Goal: Check status: Check status

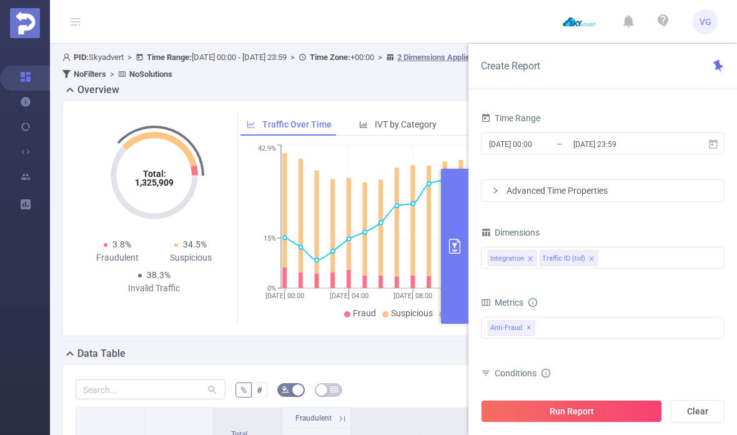
scroll to position [0, 271]
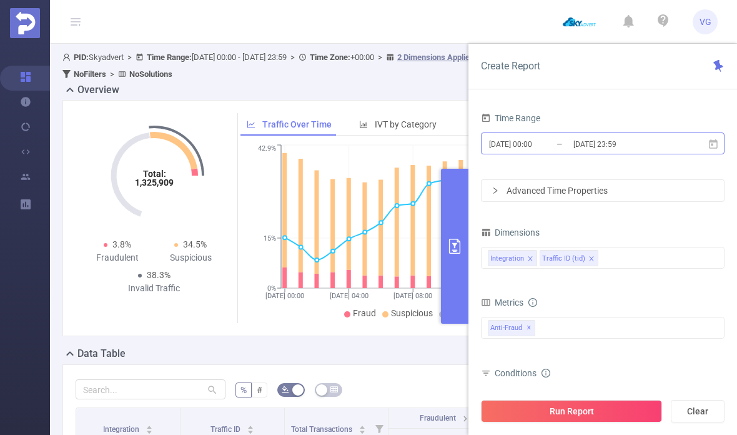
click at [632, 142] on input "[DATE] 23:59" at bounding box center [622, 144] width 101 height 17
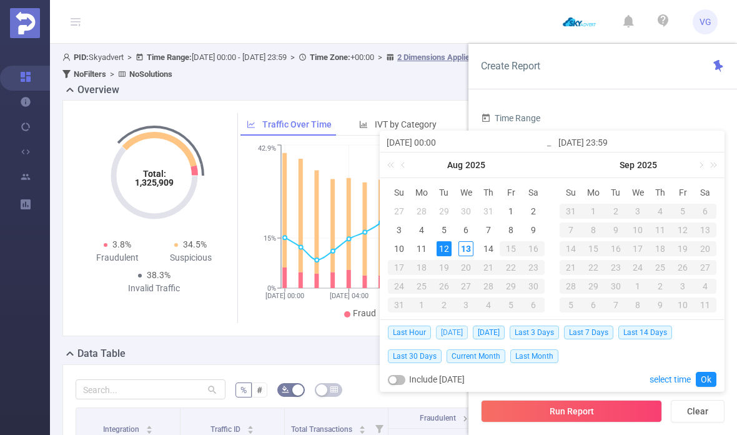
click at [455, 328] on span "Today" at bounding box center [452, 333] width 32 height 14
type input "2025-08-13 00:00"
type input "2025-08-13 23:59"
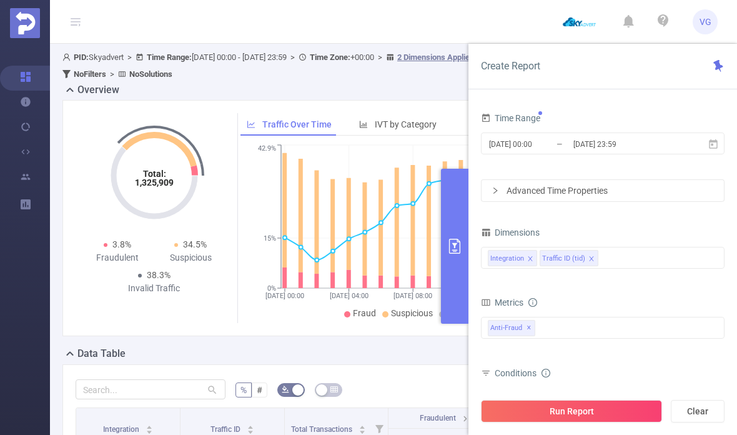
click at [637, 185] on div "Advanced Time Properties" at bounding box center [603, 190] width 242 height 21
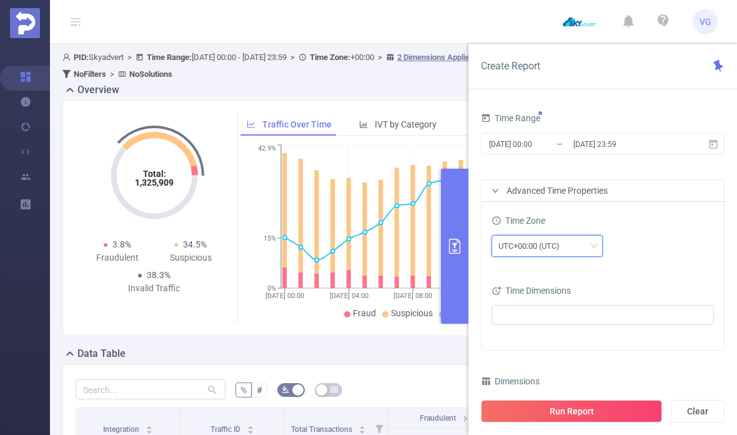
click at [585, 245] on div "UTC+00:00 (UTC)" at bounding box center [547, 246] width 97 height 21
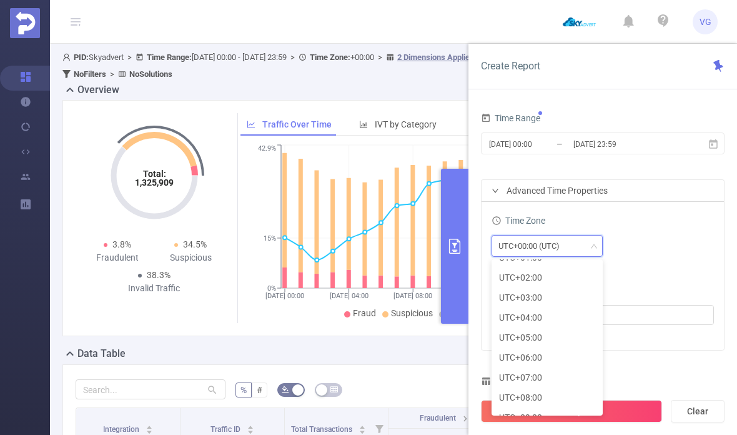
scroll to position [284, 0]
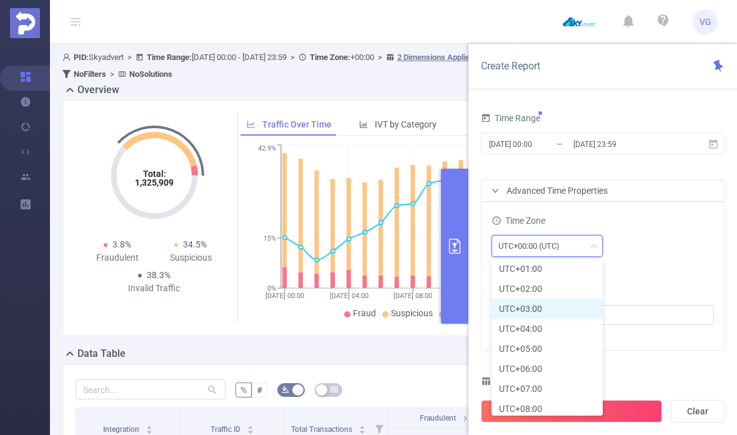
click at [538, 306] on li "UTC+03:00" at bounding box center [547, 309] width 111 height 20
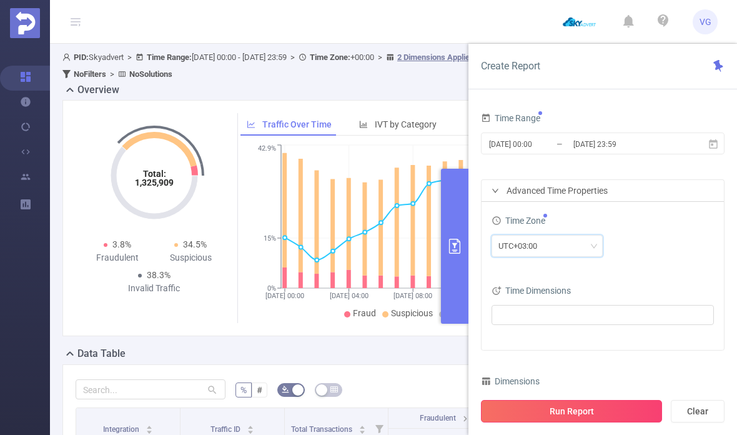
click at [618, 412] on button "Run Report" at bounding box center [571, 411] width 181 height 22
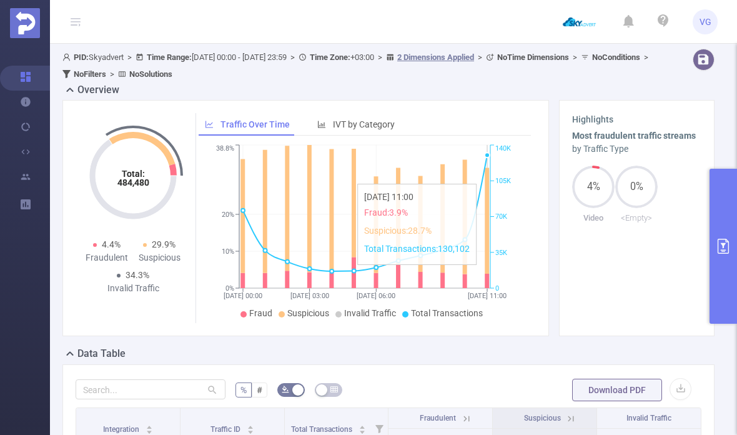
click at [487, 177] on icon at bounding box center [487, 221] width 4 height 106
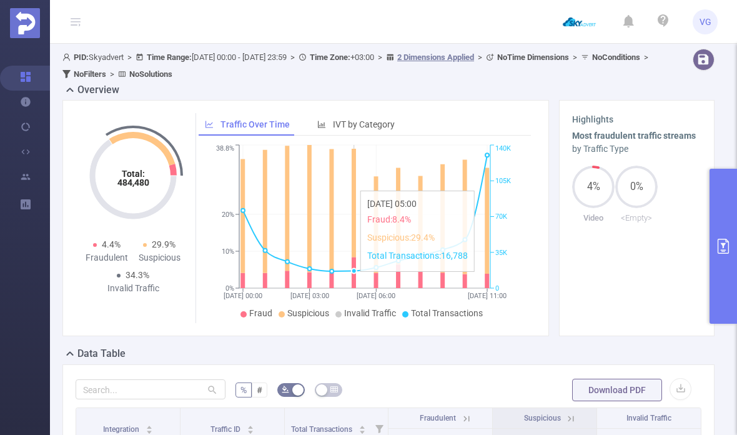
click at [354, 184] on icon at bounding box center [354, 203] width 4 height 109
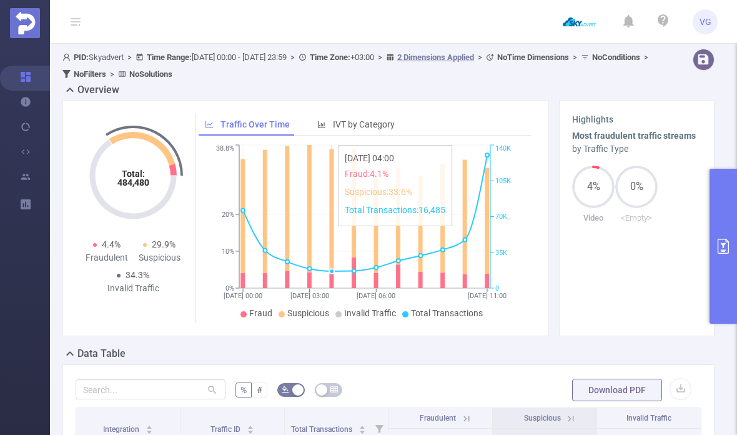
click at [326, 224] on icon "13/08 00:00 13/08 03:00 13/08 06:00 13/08 11:00 0% 10% 20% 38.8% 0 35K 70K 105K…" at bounding box center [365, 232] width 332 height 181
click at [289, 240] on icon at bounding box center [288, 208] width 4 height 125
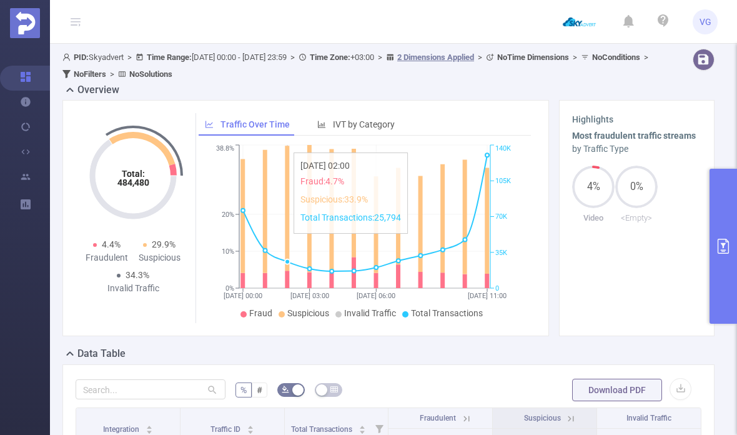
click at [289, 240] on icon at bounding box center [288, 208] width 4 height 125
click at [490, 184] on line at bounding box center [490, 216] width 0 height 143
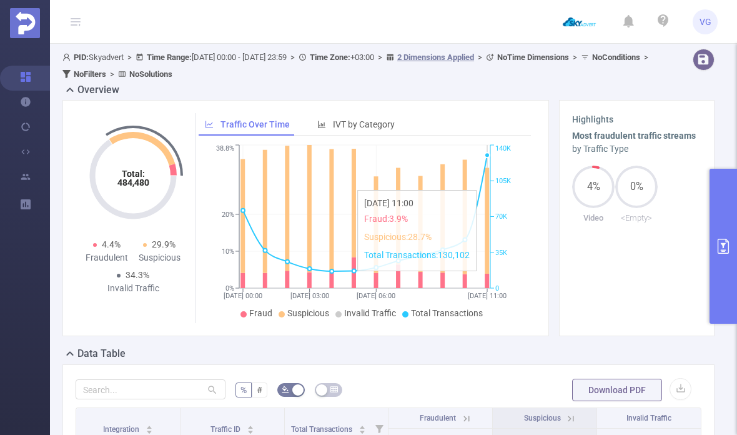
click at [728, 234] on button "primary" at bounding box center [723, 246] width 27 height 155
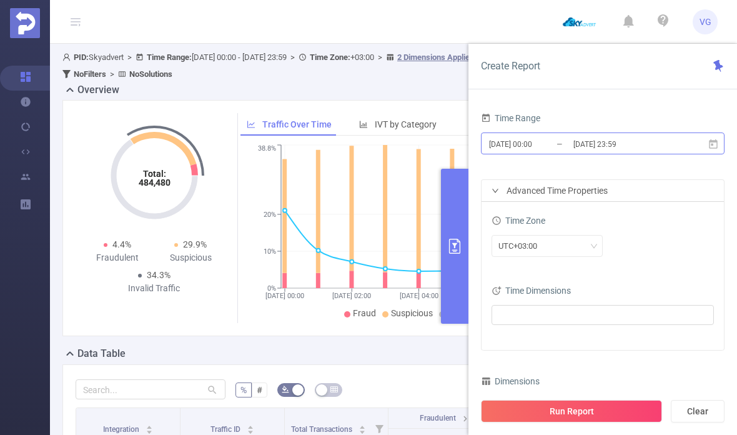
click at [637, 147] on input "2025-08-13 23:59" at bounding box center [622, 144] width 101 height 17
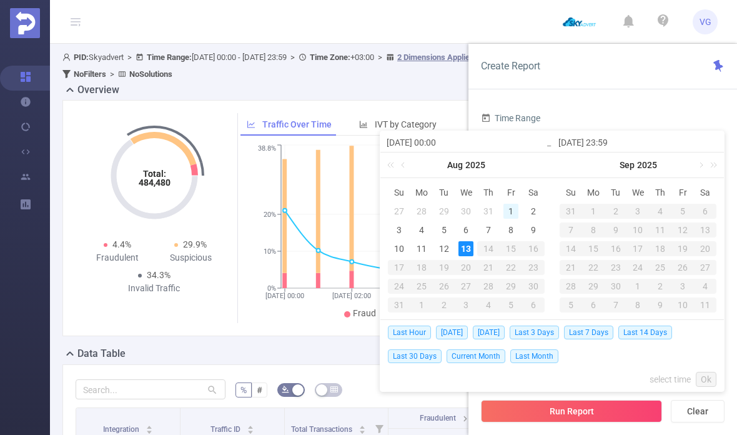
click at [515, 213] on div "1" at bounding box center [511, 211] width 15 height 15
click at [474, 247] on td "13" at bounding box center [466, 248] width 22 height 19
type input "2025-08-01 00:00"
type input "2025-08-13 11:00"
type input "2025-08-01 00:00"
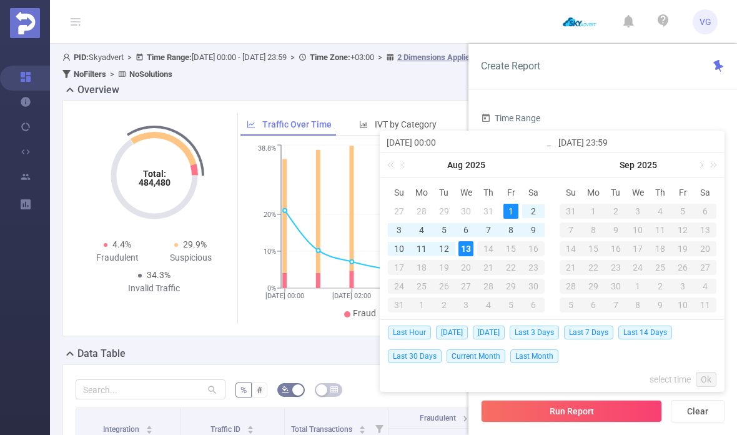
type input "2025-08-13 11:00"
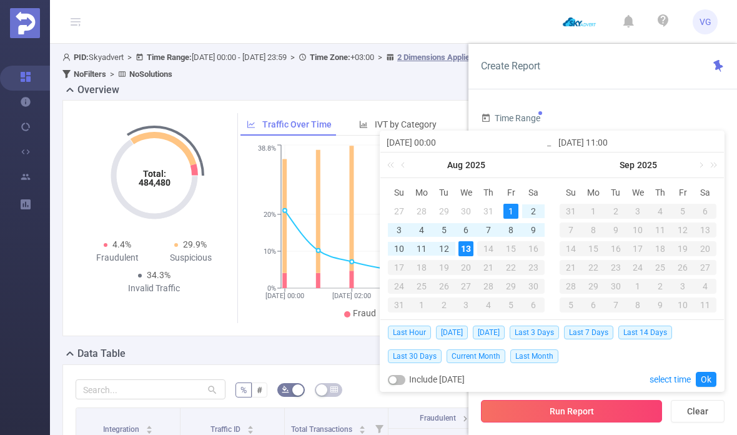
click at [610, 416] on button "Run Report" at bounding box center [571, 411] width 181 height 22
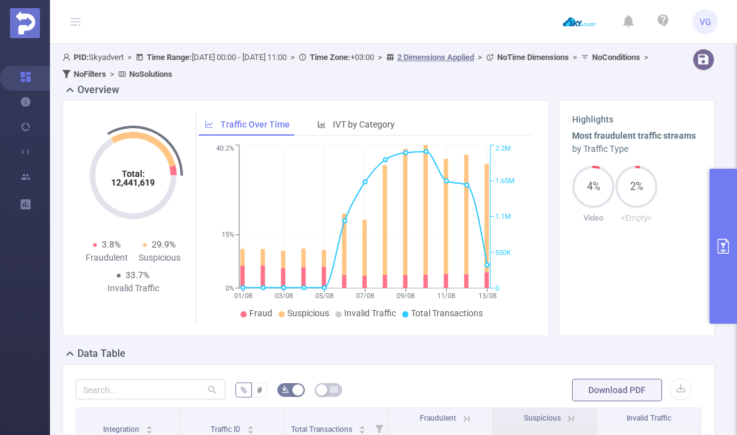
click at [491, 194] on icon "01/08 03/08 05/08 07/08 09/08 11/08 13/08 0% 15% 40.2% 0 550K 1.1M 1.65M 2.2M" at bounding box center [365, 232] width 332 height 181
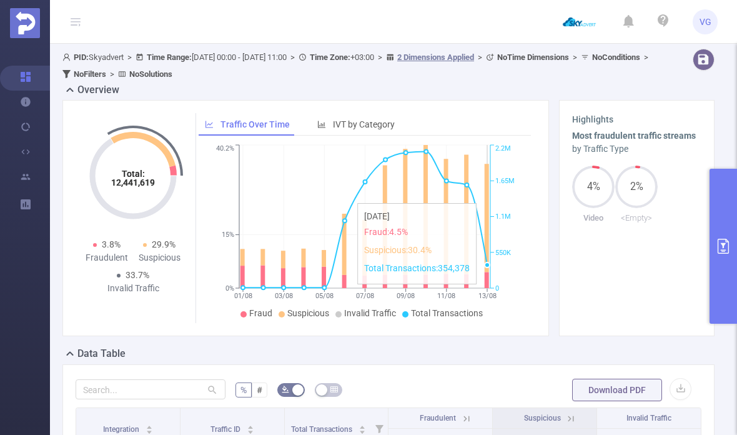
click at [488, 197] on icon at bounding box center [487, 218] width 4 height 108
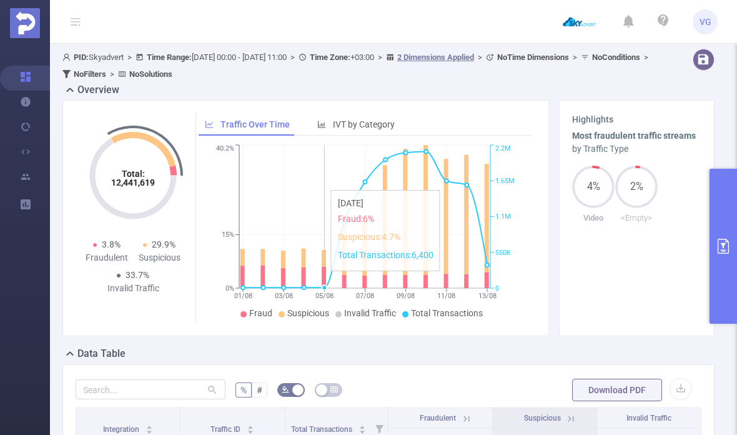
click at [322, 277] on icon at bounding box center [324, 277] width 4 height 21
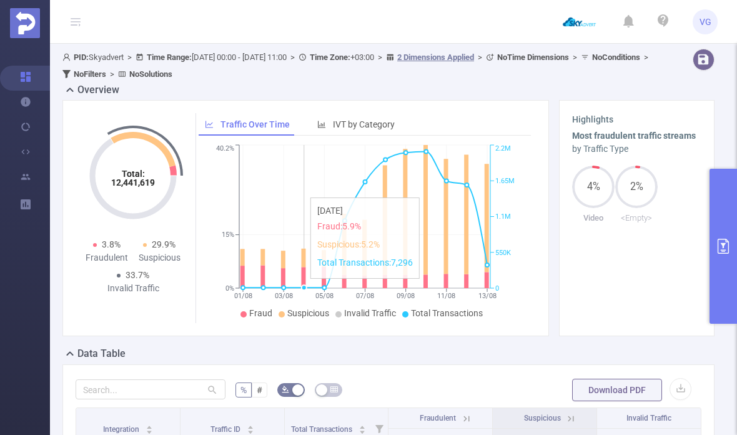
click at [301, 285] on icon "01/08 03/08 05/08 07/08 09/08 11/08 13/08 0% 15% 40.2% 0 550K 1.1M 1.65M 2.2M" at bounding box center [365, 232] width 332 height 181
click at [346, 267] on icon at bounding box center [344, 244] width 4 height 61
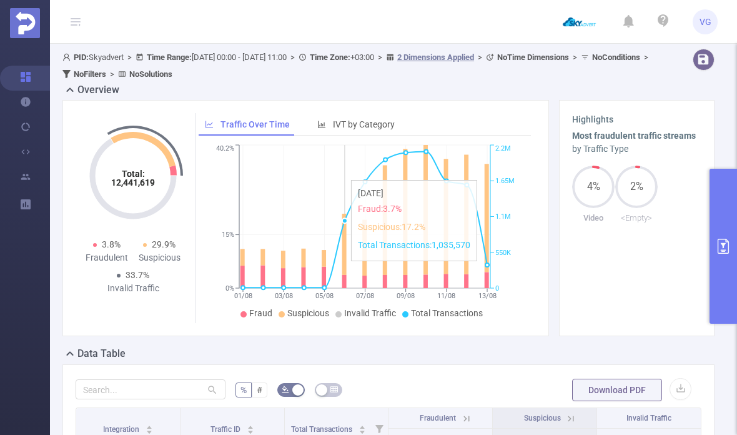
click at [361, 243] on icon "01/08 03/08 05/08 07/08 09/08 11/08 13/08 0% 15% 40.2% 0 550K 1.1M 1.65M 2.2M" at bounding box center [365, 232] width 332 height 181
click at [490, 267] on circle at bounding box center [487, 264] width 5 height 5
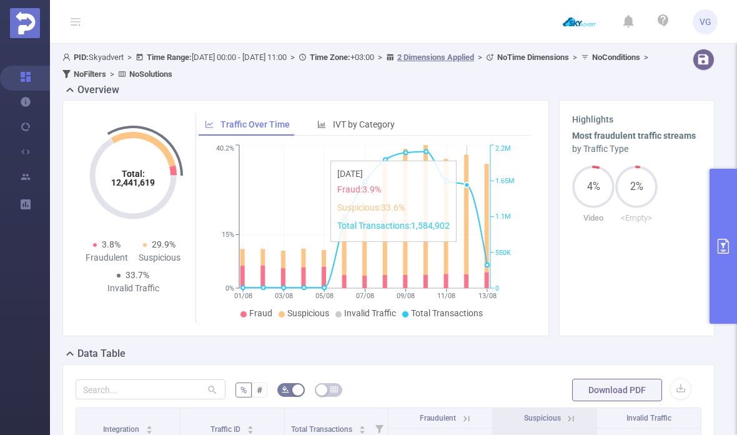
click at [474, 154] on icon "01/08 03/08 05/08 07/08 09/08 11/08 13/08 0% 15% 40.2% 0 550K 1.1M 1.65M 2.2M" at bounding box center [365, 232] width 332 height 181
click at [717, 236] on button "primary" at bounding box center [723, 246] width 27 height 155
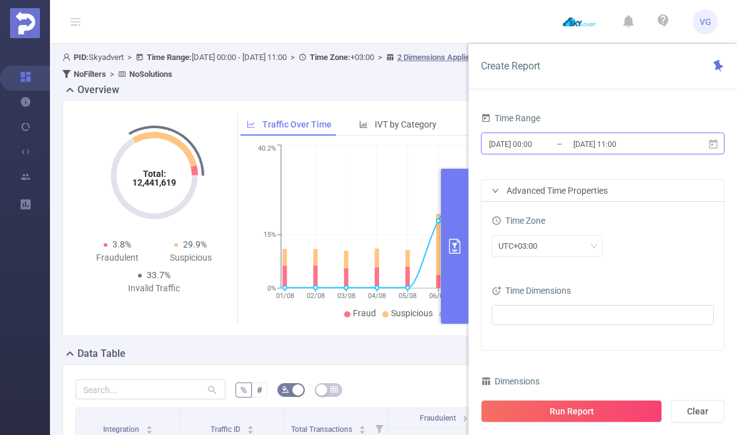
click at [609, 142] on input "2025-08-13 11:00" at bounding box center [622, 144] width 101 height 17
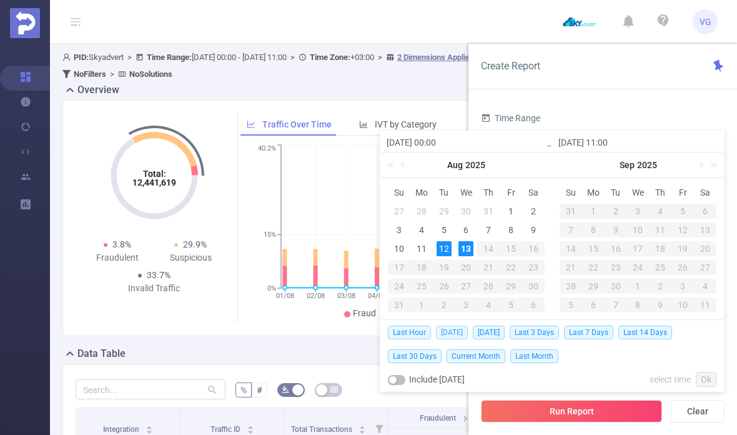
click at [452, 329] on span "Today" at bounding box center [452, 333] width 32 height 14
type input "2025-08-13 00:00"
type input "2025-08-13 23:59"
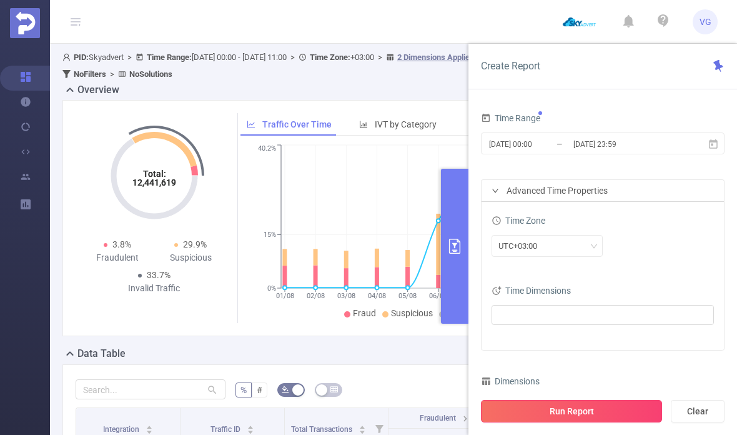
click at [622, 407] on button "Run Report" at bounding box center [571, 411] width 181 height 22
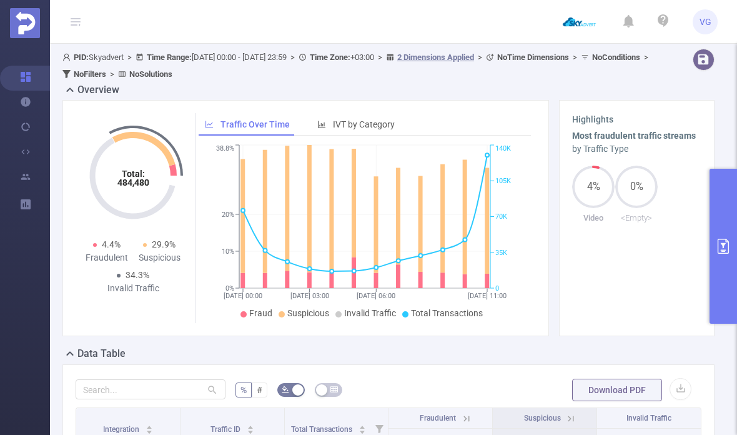
click at [497, 256] on tspan "35K" at bounding box center [501, 253] width 12 height 8
click at [487, 259] on icon at bounding box center [487, 221] width 4 height 106
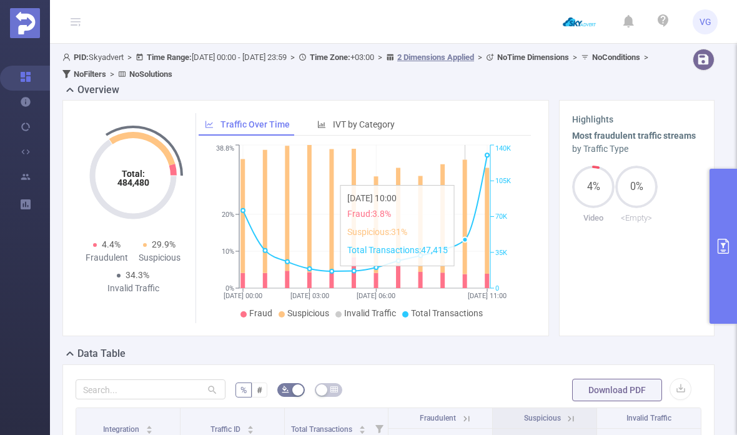
click at [470, 272] on icon "13/08 00:00 13/08 03:00 13/08 06:00 13/08 11:00 0% 10% 20% 38.8% 0 35K 70K 105K…" at bounding box center [365, 232] width 332 height 181
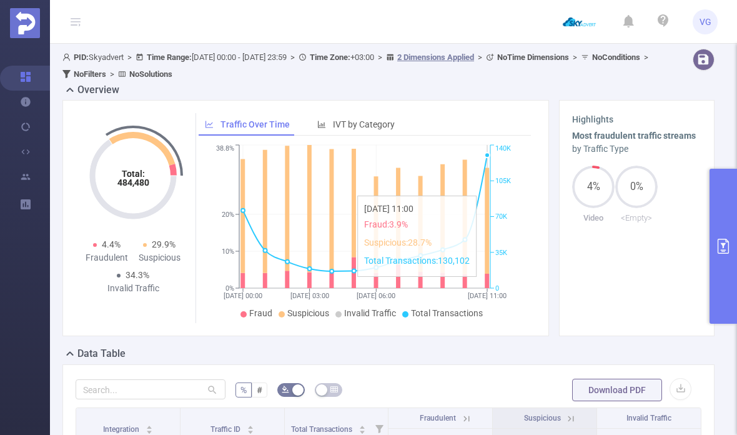
click at [487, 283] on icon at bounding box center [487, 281] width 4 height 14
click at [465, 285] on icon at bounding box center [465, 281] width 4 height 14
click at [490, 282] on icon "13/08 00:00 13/08 03:00 13/08 06:00 13/08 11:00 0% 10% 20% 38.8% 0 35K 70K 105K…" at bounding box center [365, 232] width 332 height 181
